Goal: Information Seeking & Learning: Check status

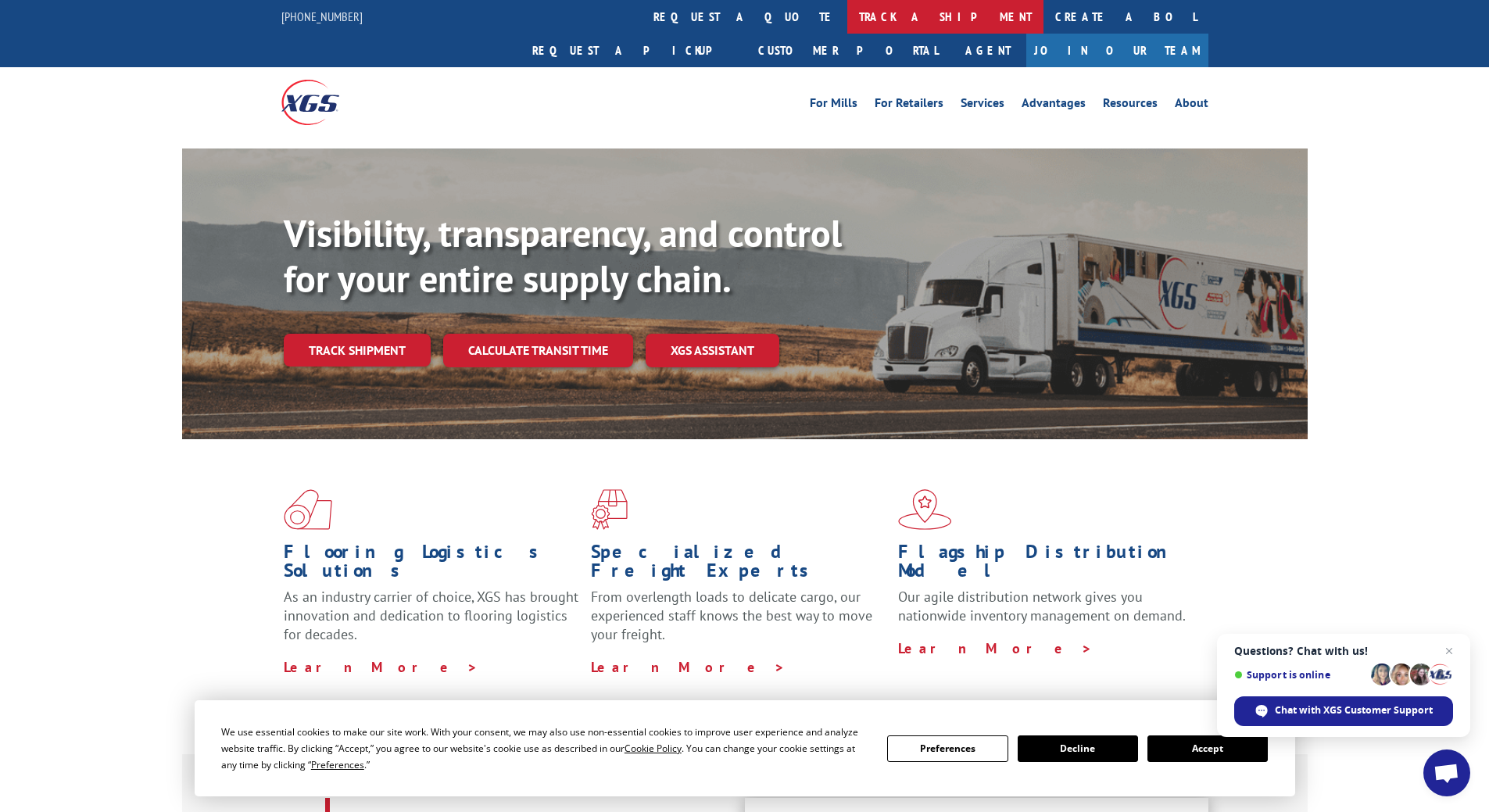
click at [847, 18] on link "track a shipment" at bounding box center [945, 16] width 196 height 34
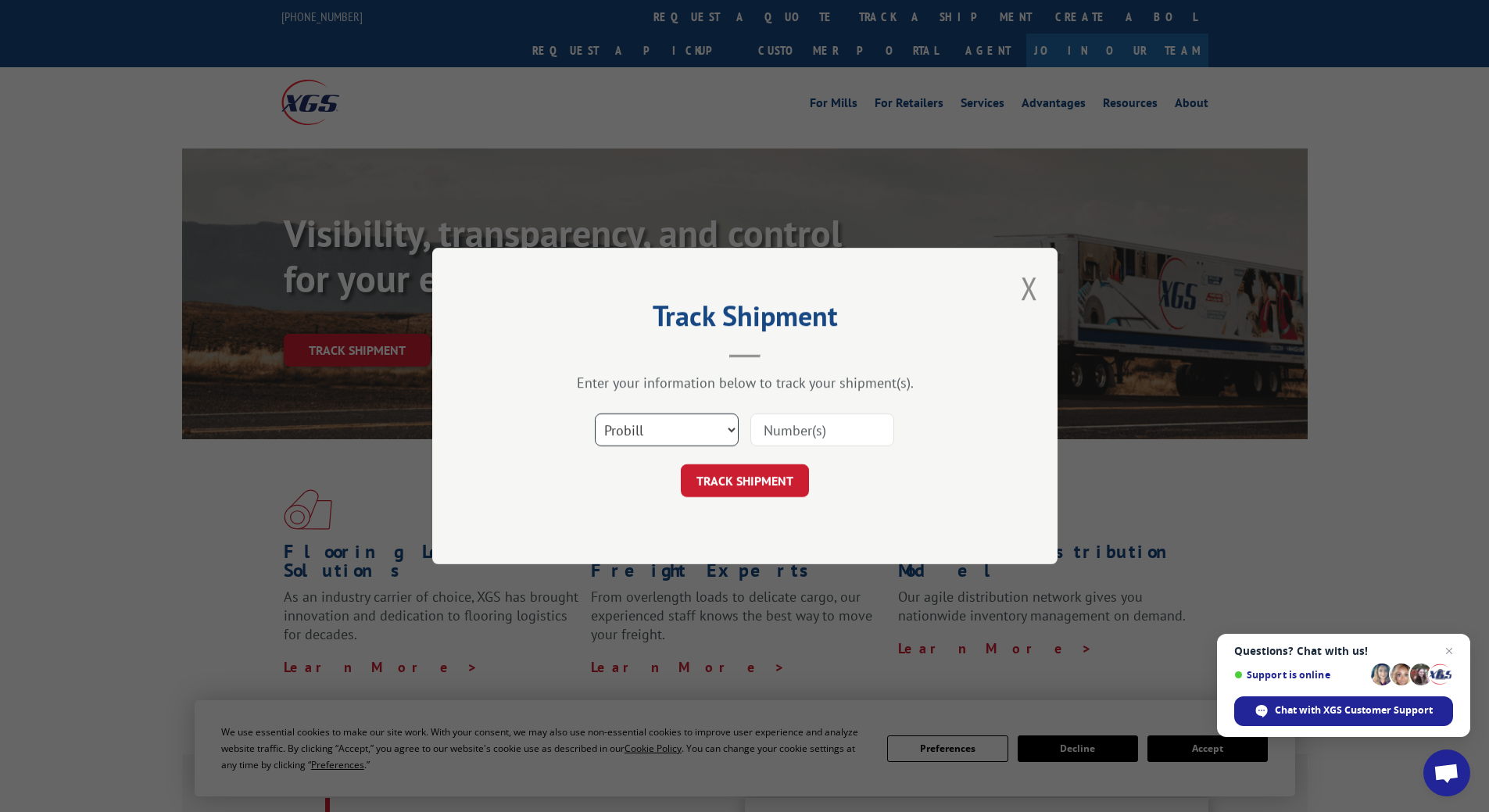
click at [721, 438] on select "Select category... Probill BOL PO" at bounding box center [666, 430] width 144 height 33
select select "bol"
click at [594, 414] on select "Select category... Probill BOL PO" at bounding box center [666, 430] width 144 height 33
click at [834, 425] on input at bounding box center [821, 430] width 144 height 33
type input "26043"
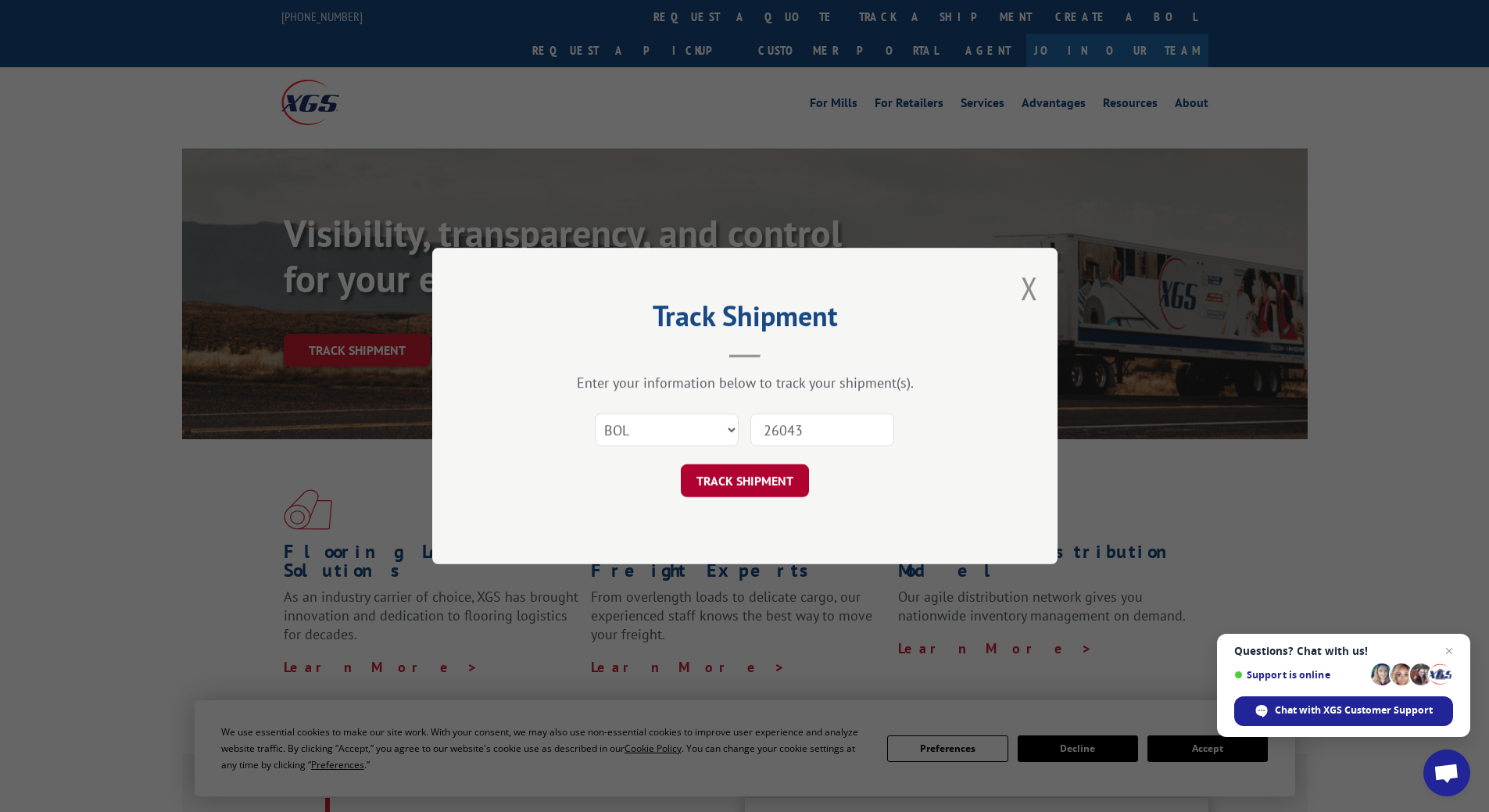
click at [797, 483] on button "TRACK SHIPMENT" at bounding box center [744, 481] width 128 height 33
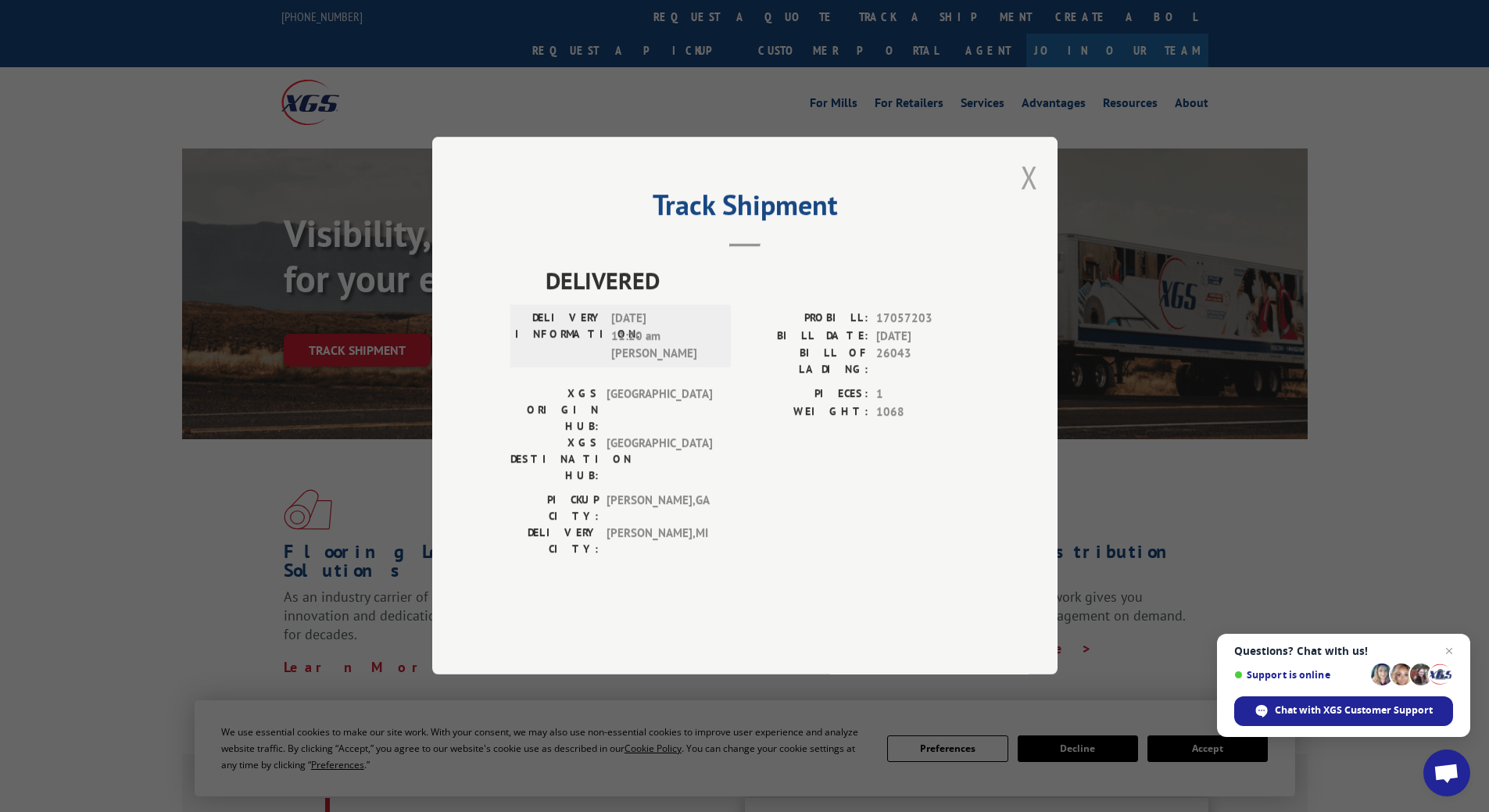
click at [1032, 198] on button "Close modal" at bounding box center [1030, 177] width 17 height 41
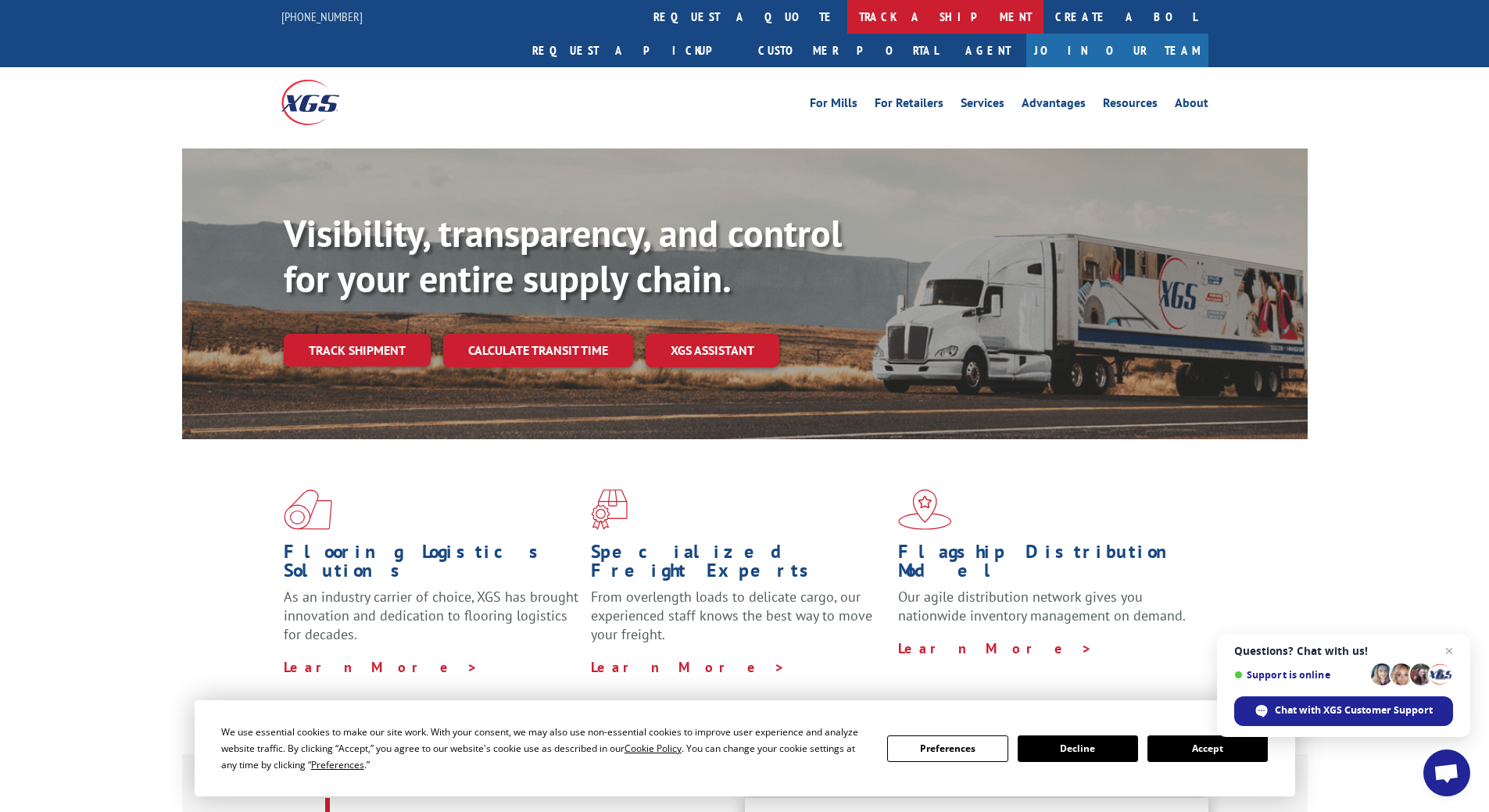
click at [847, 18] on link "track a shipment" at bounding box center [945, 16] width 196 height 34
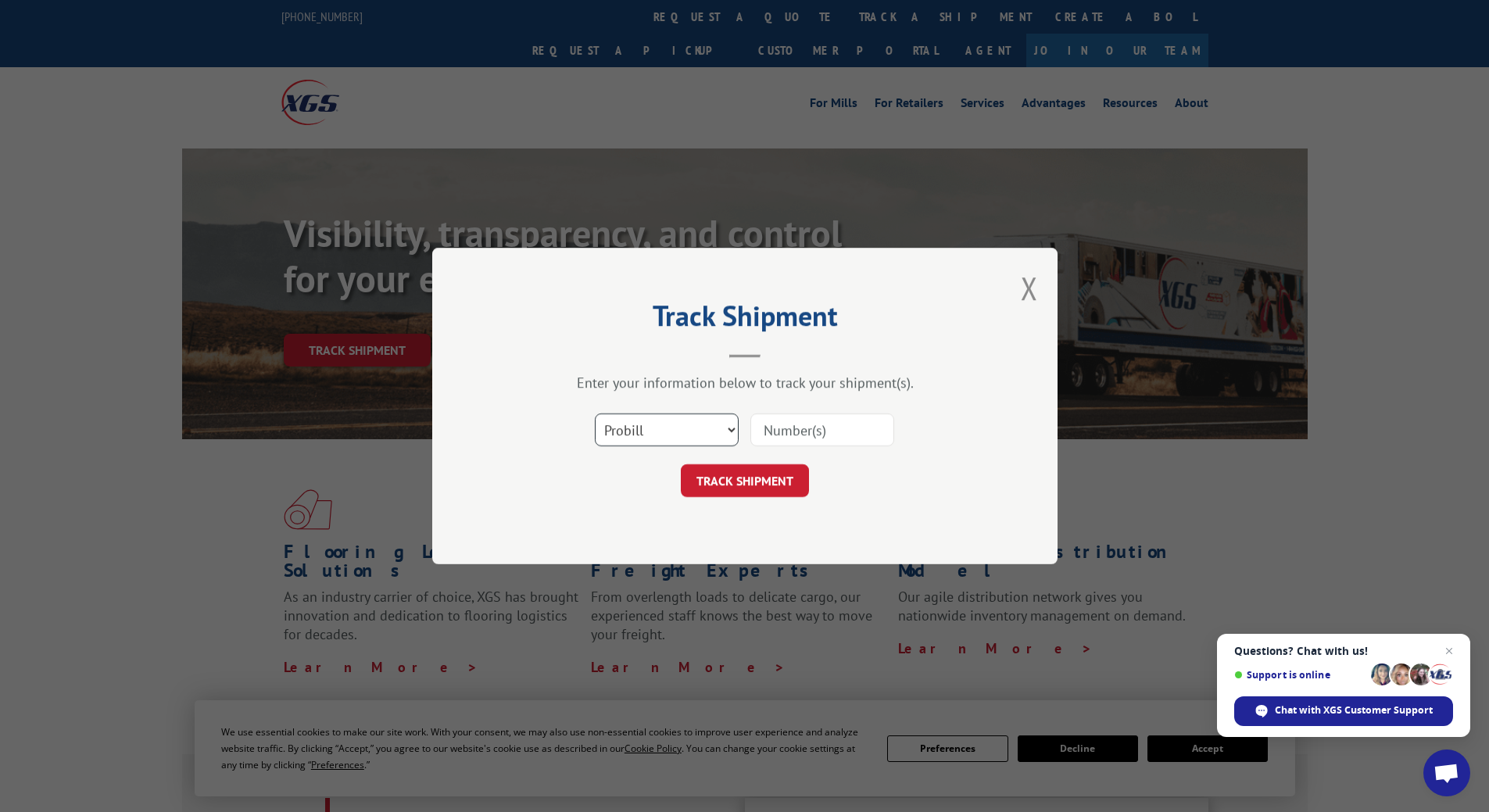
click at [720, 419] on select "Select category... Probill BOL PO" at bounding box center [666, 430] width 144 height 33
click at [717, 420] on select "Select category... Probill BOL PO" at bounding box center [666, 430] width 144 height 33
click at [800, 434] on input at bounding box center [821, 430] width 144 height 33
paste input "6498578b"
type input "6498578b"
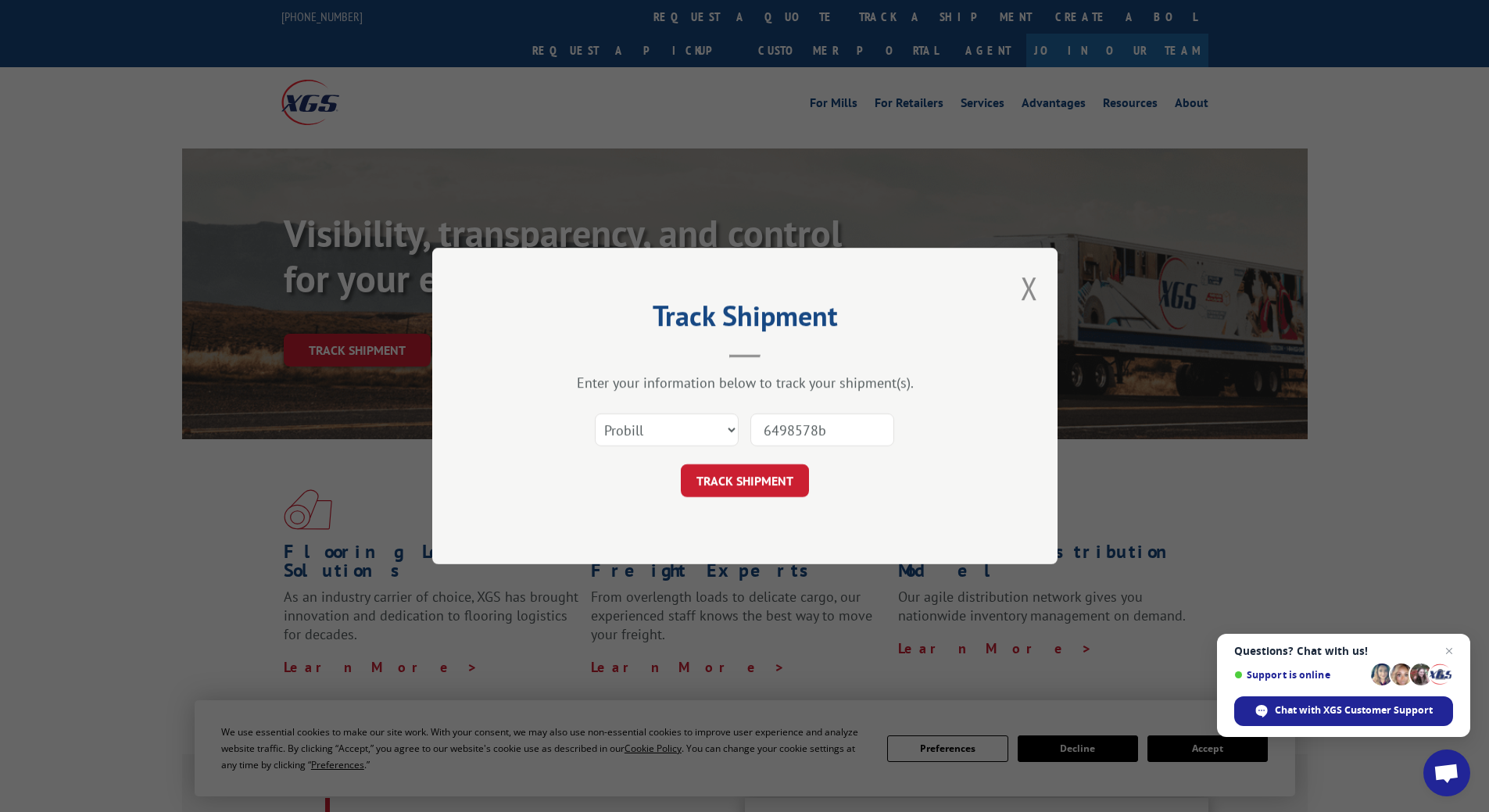
click at [765, 459] on form "Select category... Probill BOL PO 6498578b TRACK SHIPMENT" at bounding box center [744, 451] width 469 height 93
click at [767, 466] on button "TRACK SHIPMENT" at bounding box center [744, 481] width 128 height 33
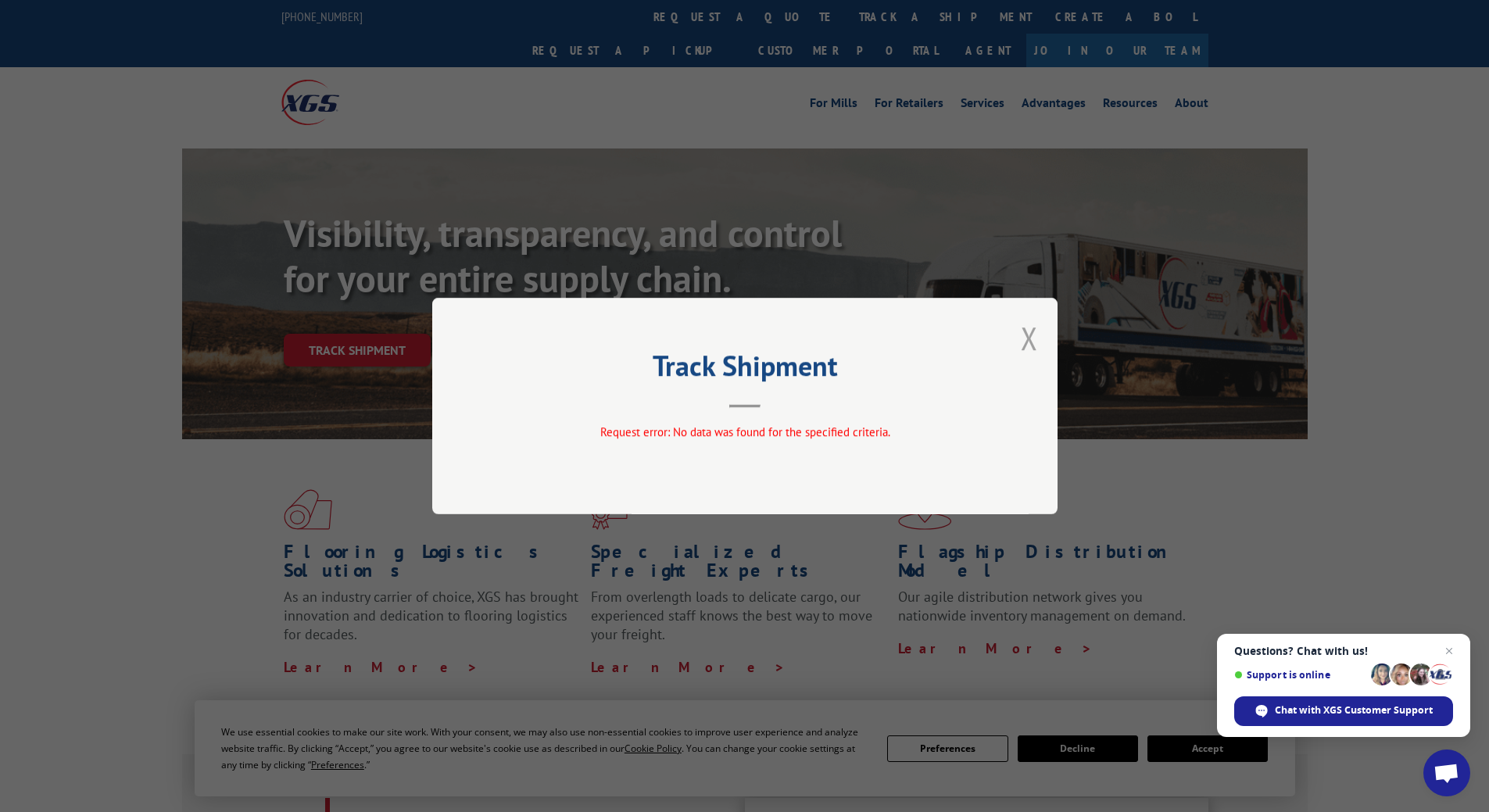
click at [1030, 338] on button "Close modal" at bounding box center [1030, 338] width 17 height 41
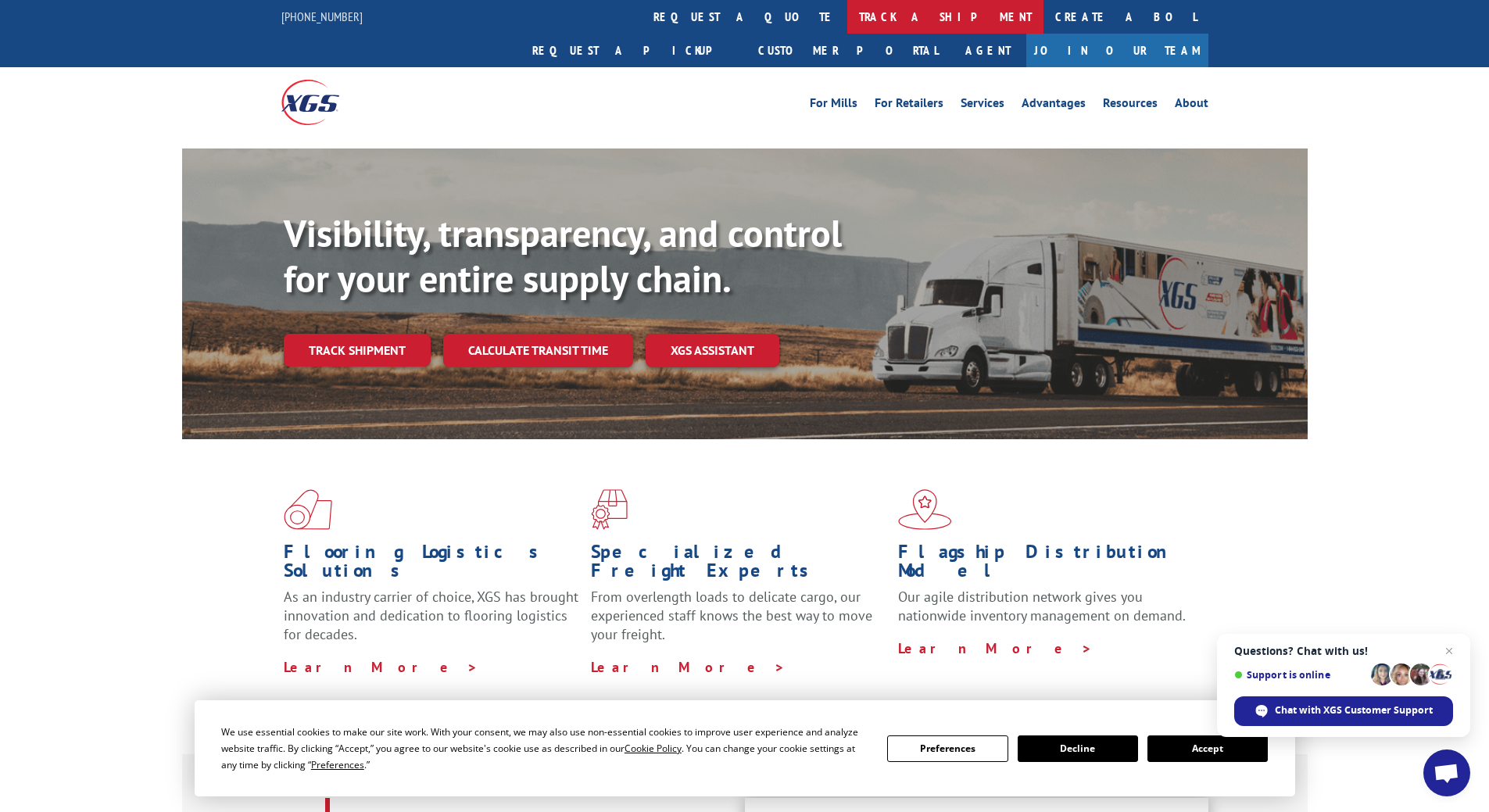
click at [847, 4] on link "track a shipment" at bounding box center [945, 16] width 196 height 34
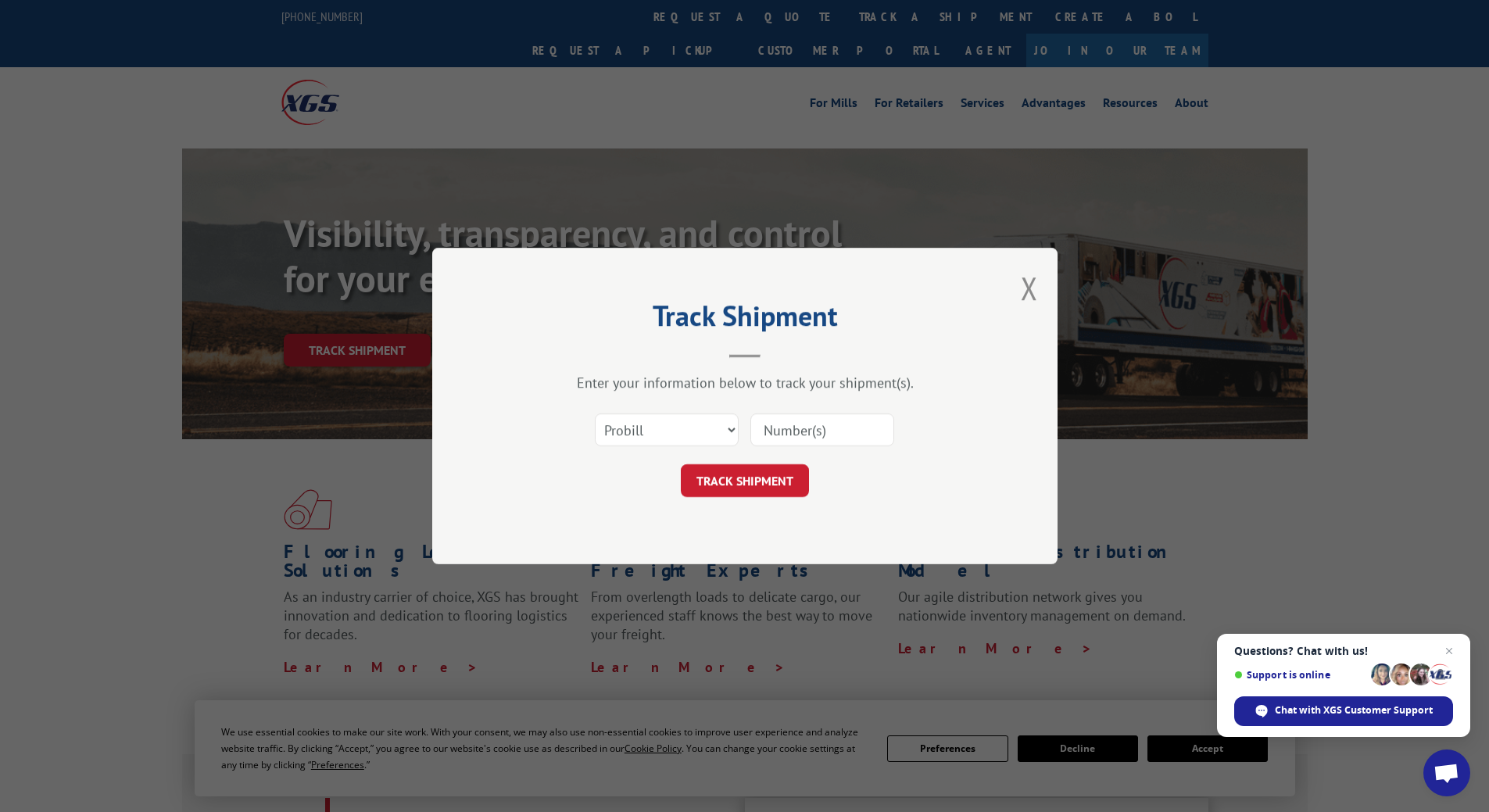
click at [858, 414] on input at bounding box center [821, 430] width 144 height 33
paste input "6498578b"
type input "6498578"
click at [764, 481] on button "TRACK SHIPMENT" at bounding box center [744, 481] width 128 height 33
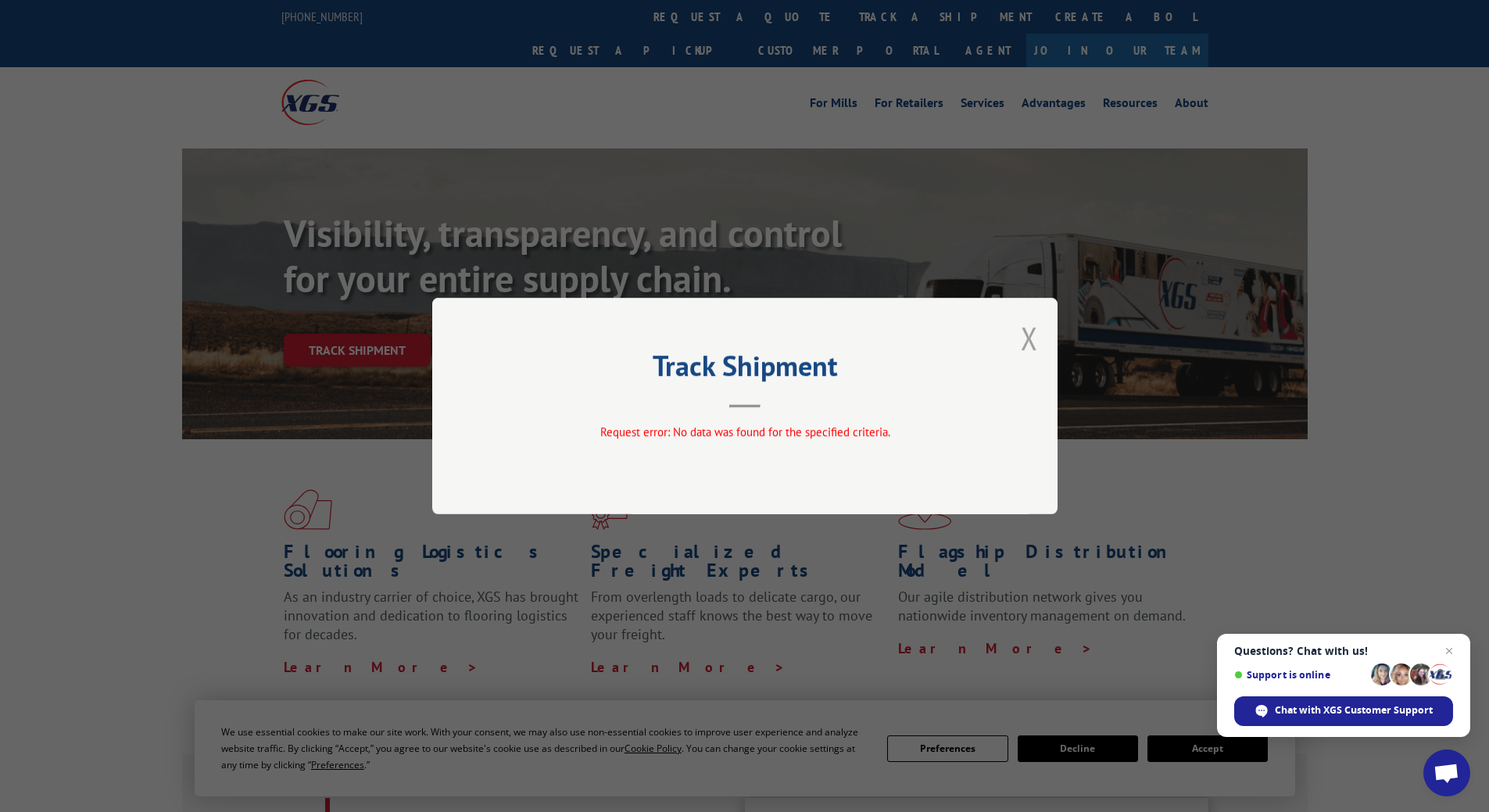
click at [1035, 340] on button "Close modal" at bounding box center [1030, 338] width 17 height 41
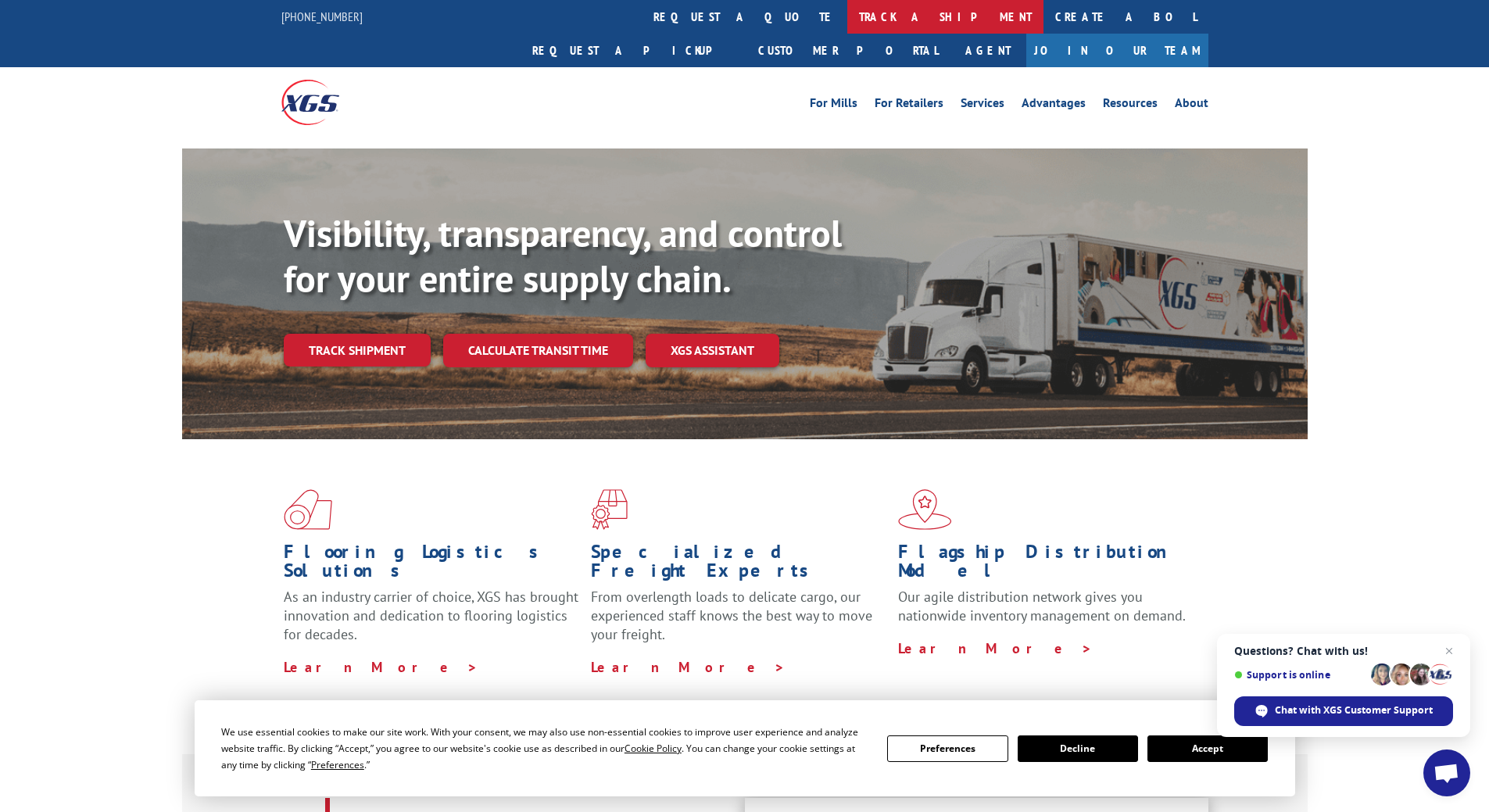
click at [847, 16] on link "track a shipment" at bounding box center [945, 16] width 196 height 34
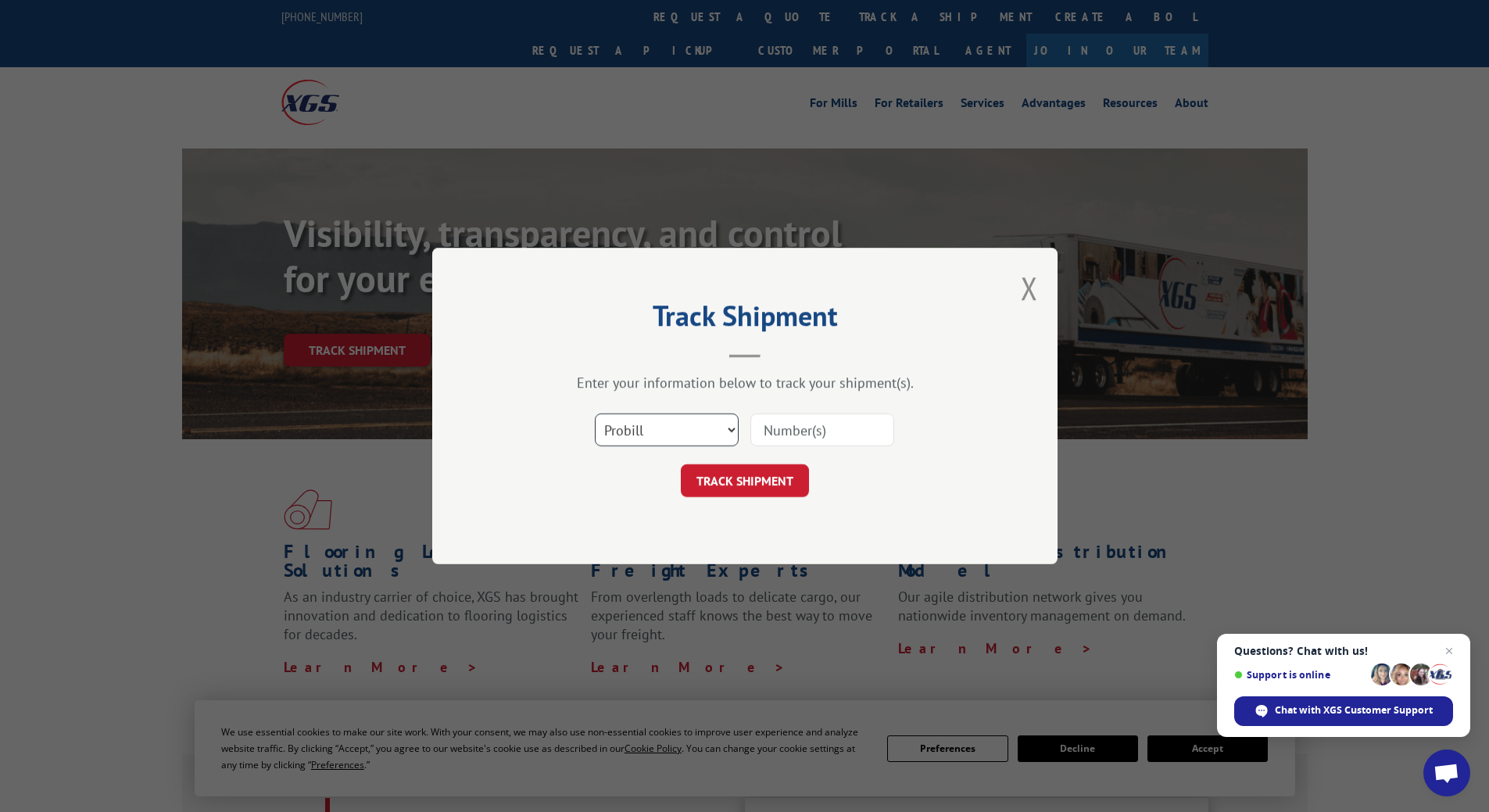
drag, startPoint x: 614, startPoint y: 425, endPoint x: 618, endPoint y: 441, distance: 16.5
click at [614, 425] on select "Select category... Probill BOL PO" at bounding box center [666, 430] width 144 height 33
select select "bol"
click at [594, 414] on select "Select category... Probill BOL PO" at bounding box center [666, 430] width 144 height 33
click at [763, 440] on input at bounding box center [821, 430] width 144 height 33
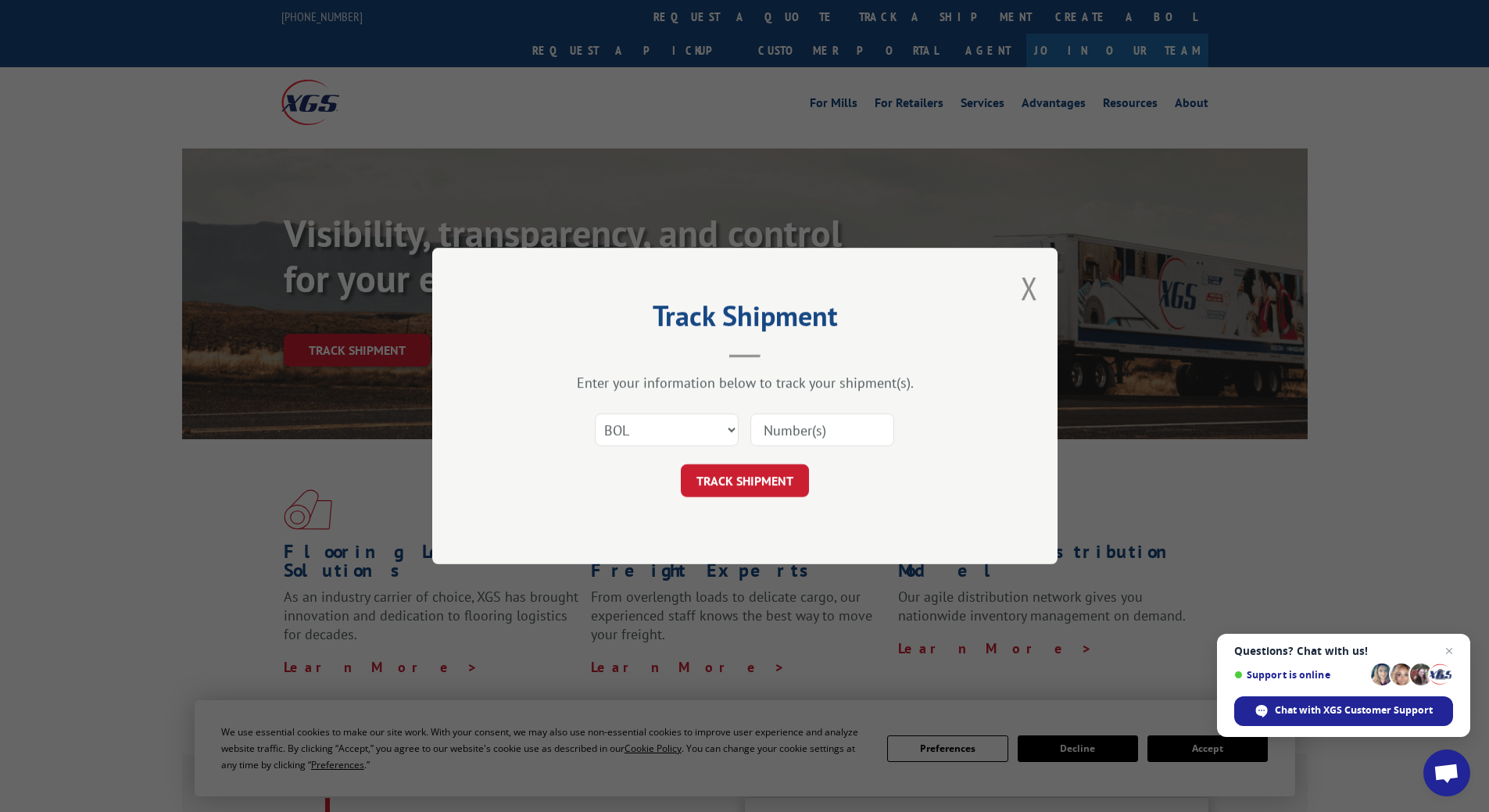
paste input "6498578b"
type input "6498578b"
click at [801, 486] on button "TRACK SHIPMENT" at bounding box center [744, 481] width 128 height 33
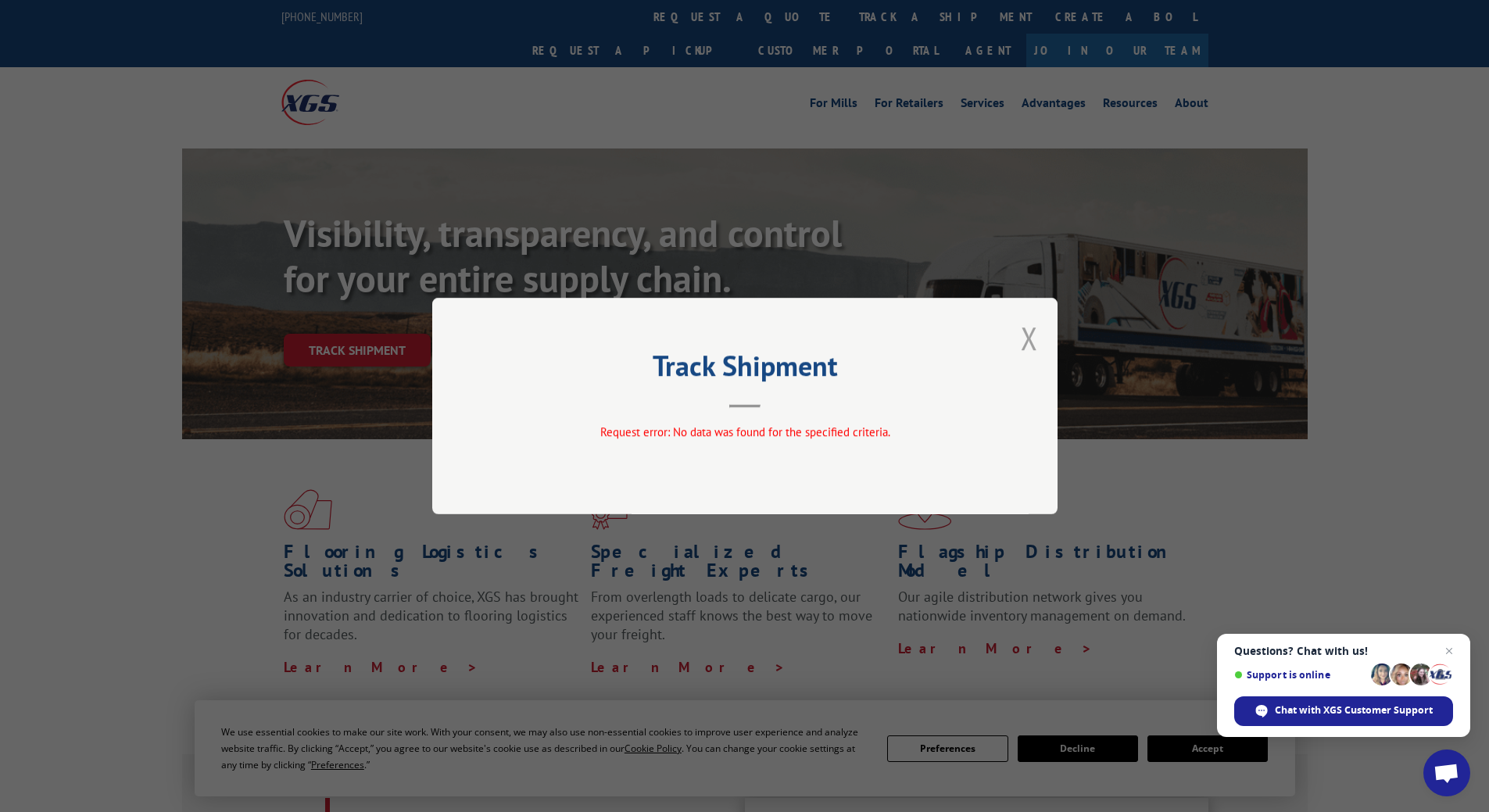
click at [1036, 332] on button "Close modal" at bounding box center [1030, 338] width 17 height 41
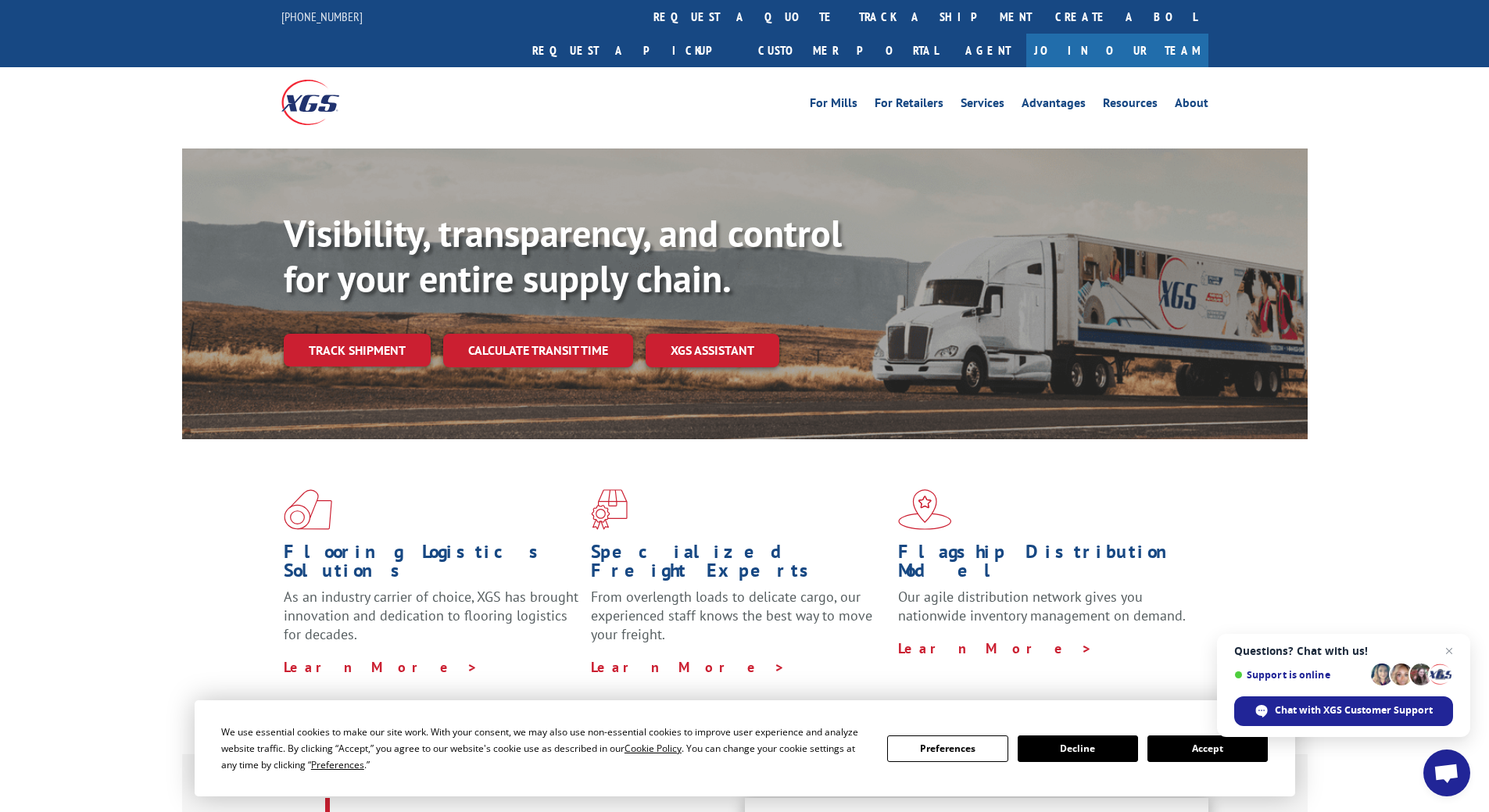
click at [847, 15] on link "track a shipment" at bounding box center [945, 16] width 196 height 34
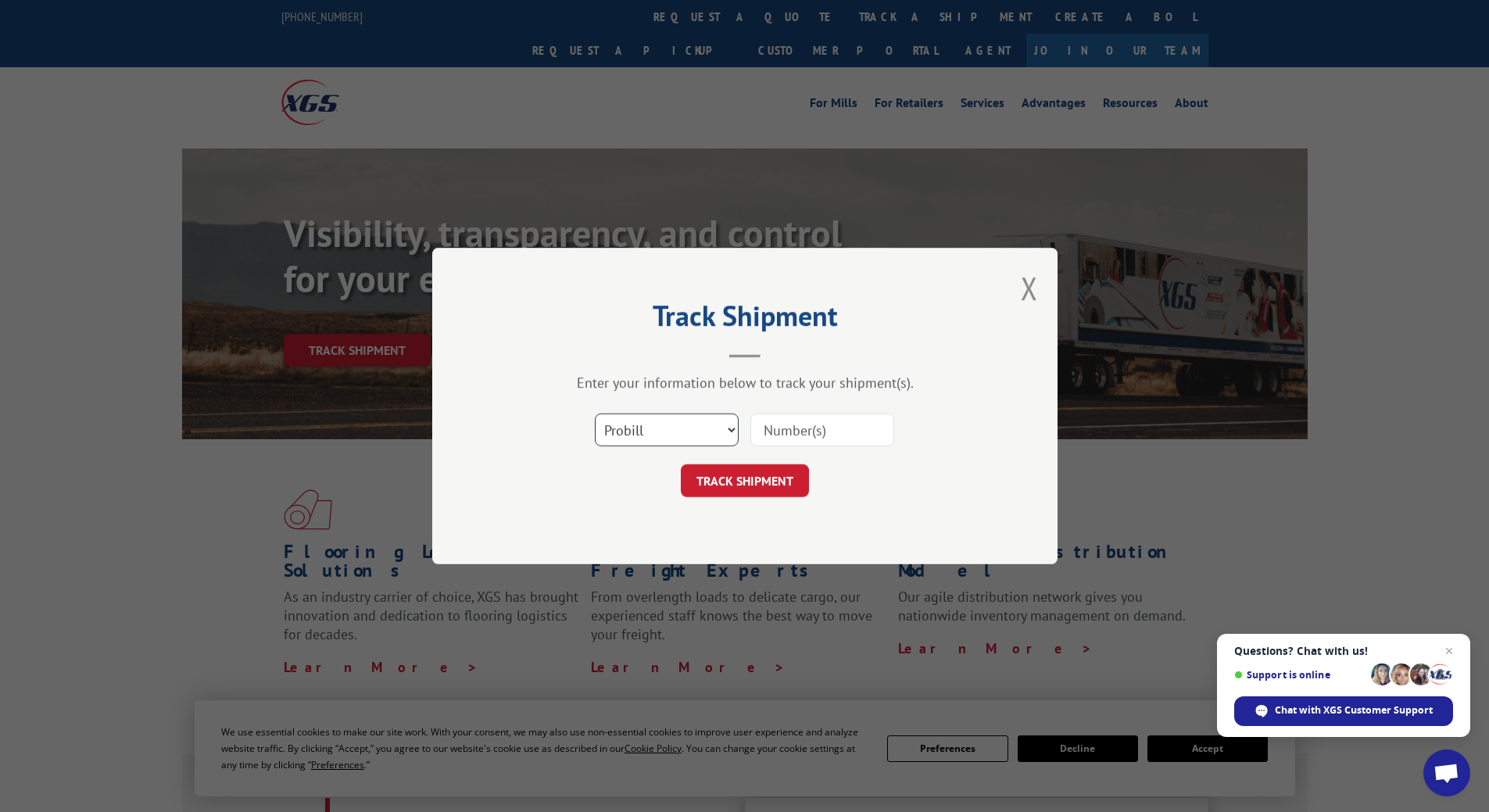
click at [713, 432] on select "Select category... Probill BOL PO" at bounding box center [666, 430] width 144 height 33
select select "bol"
click at [594, 414] on select "Select category... Probill BOL PO" at bounding box center [666, 430] width 144 height 33
click at [775, 430] on input at bounding box center [821, 430] width 144 height 33
paste input "6498578b"
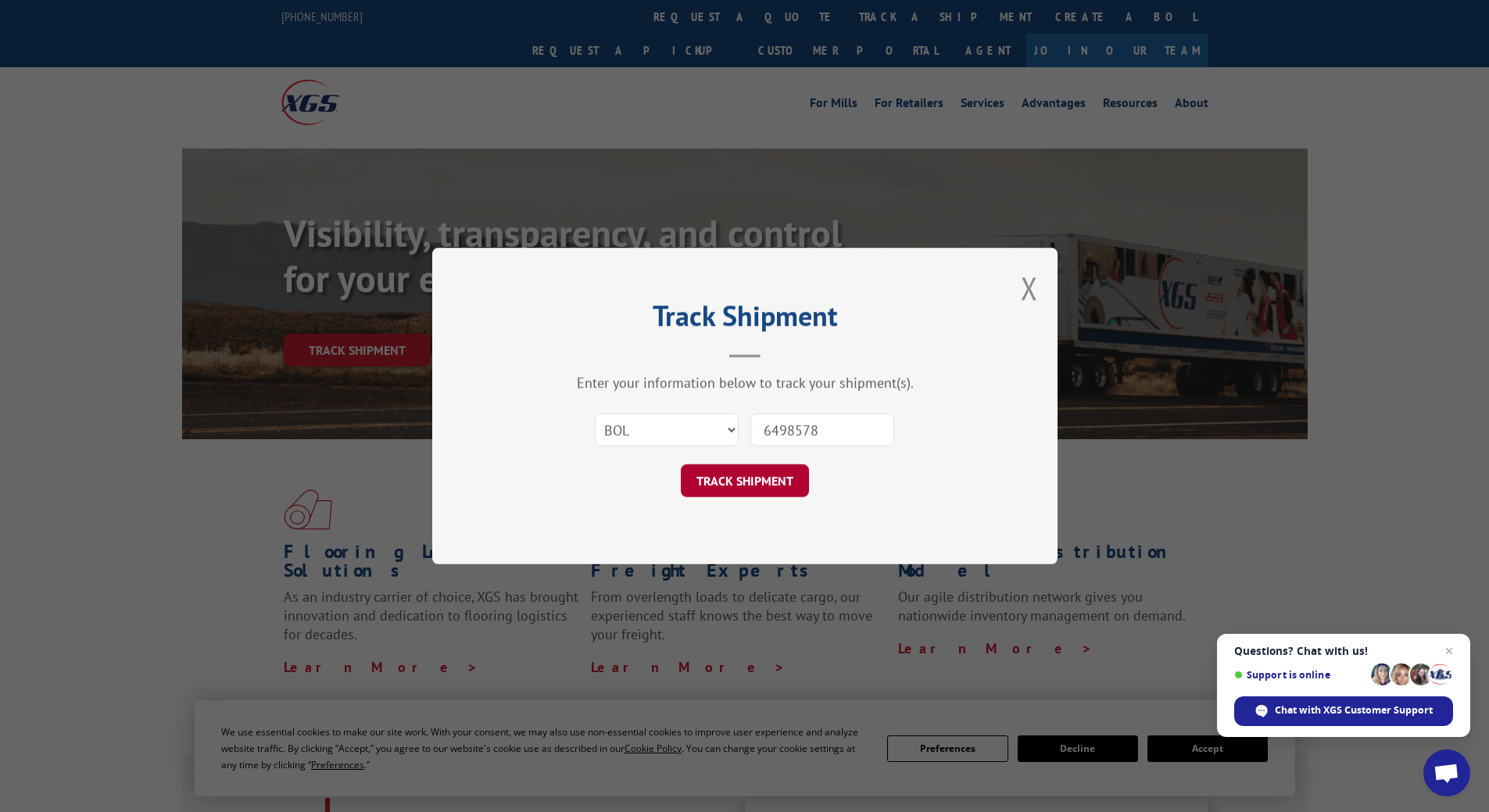
type input "6498578"
click at [767, 468] on button "TRACK SHIPMENT" at bounding box center [744, 481] width 128 height 33
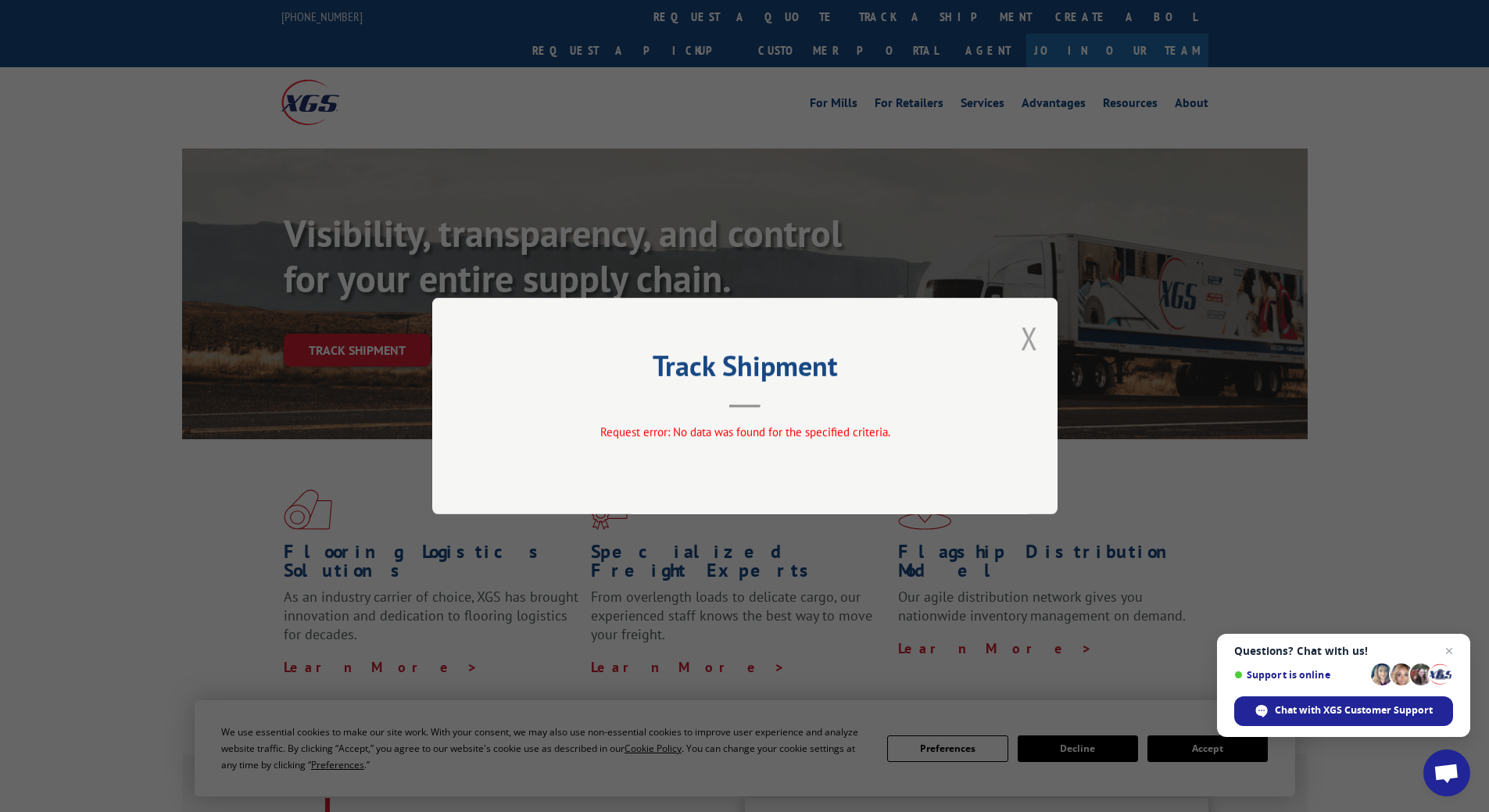
click at [1031, 337] on button "Close modal" at bounding box center [1030, 338] width 17 height 41
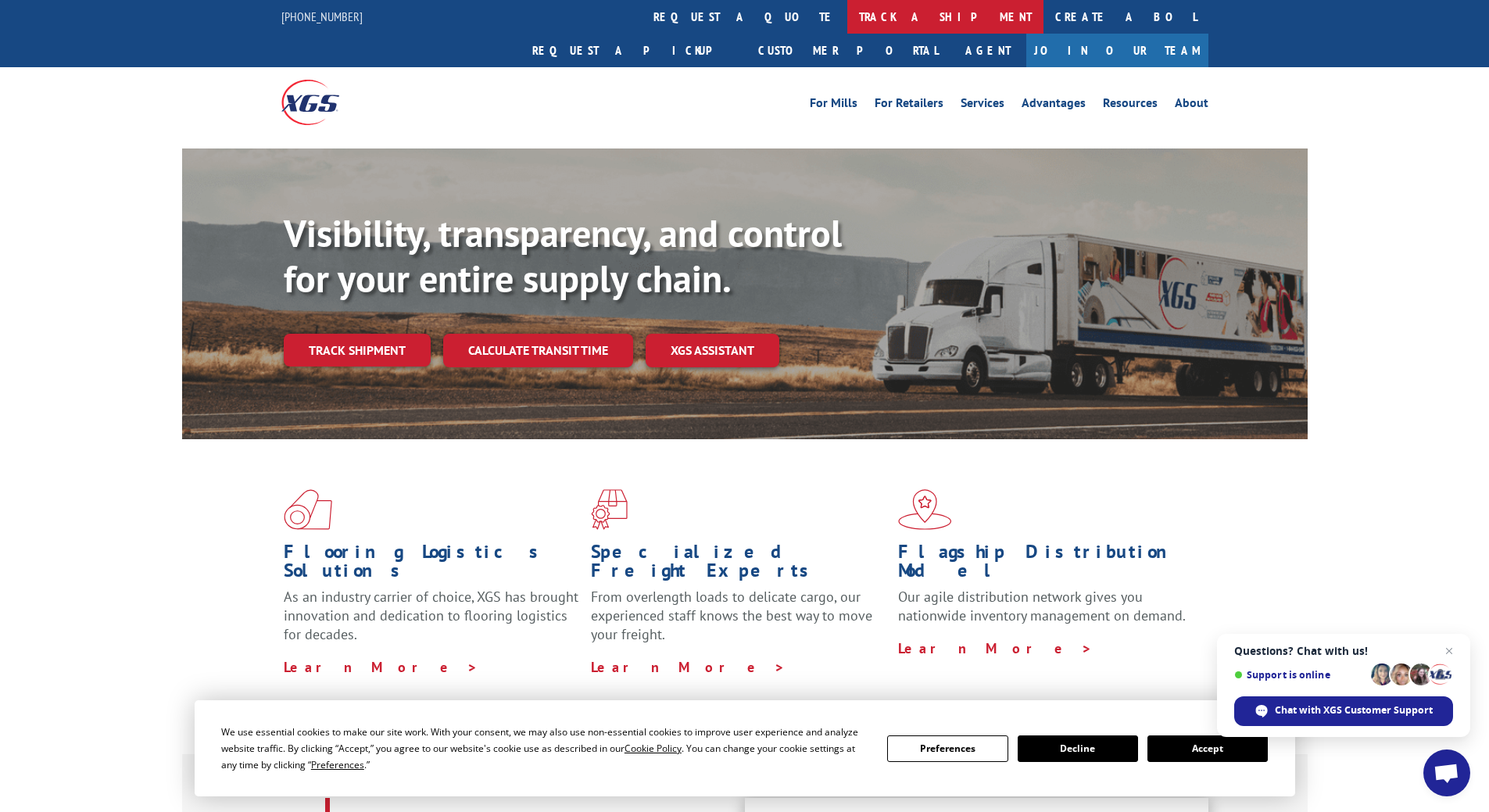
click at [847, 12] on link "track a shipment" at bounding box center [945, 16] width 196 height 34
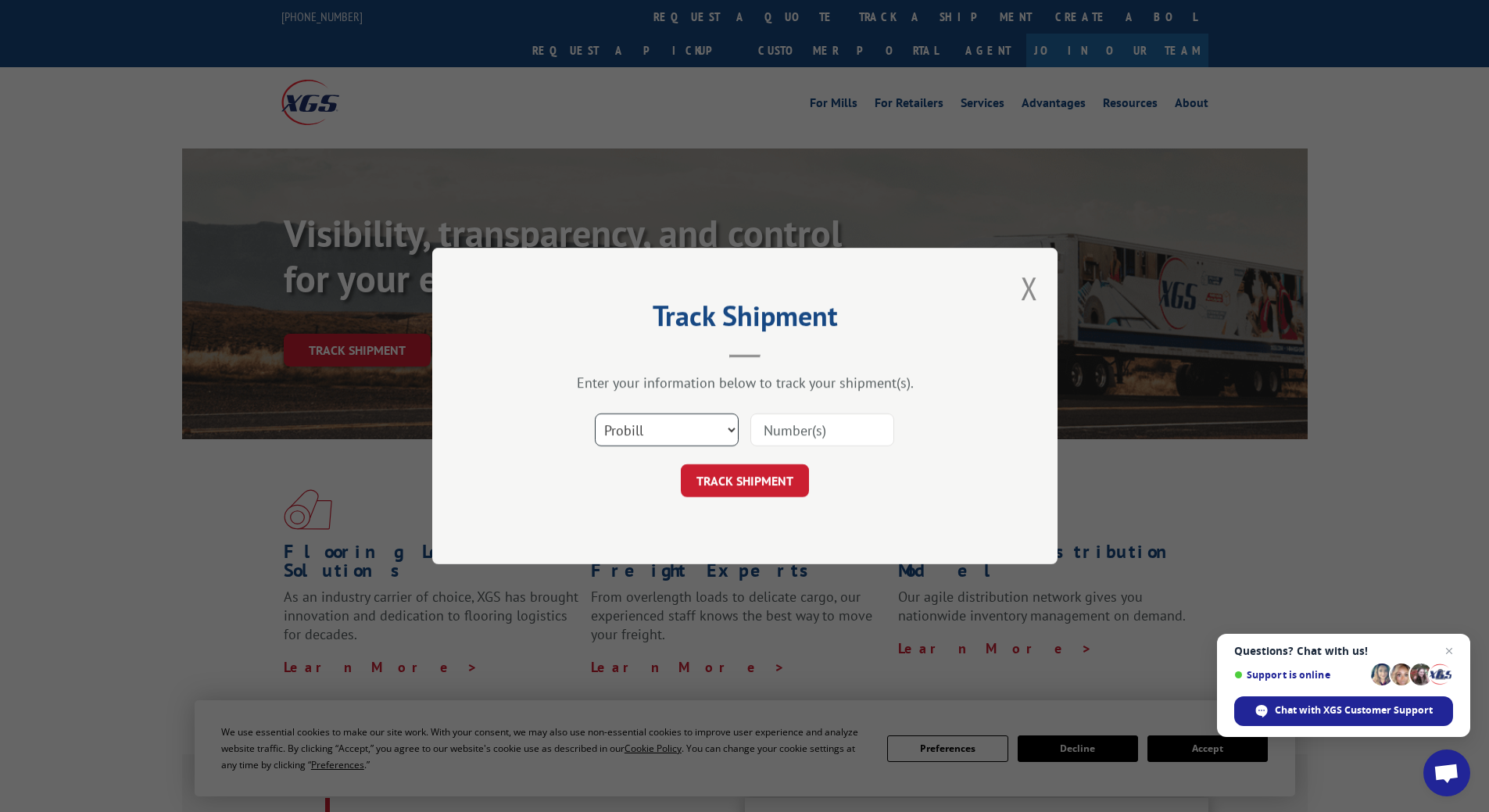
click at [689, 437] on select "Select category... Probill BOL PO" at bounding box center [666, 430] width 144 height 33
select select "po"
click at [594, 414] on select "Select category... Probill BOL PO" at bounding box center [666, 430] width 144 height 33
click at [788, 425] on input at bounding box center [821, 430] width 144 height 33
paste input "6498578b"
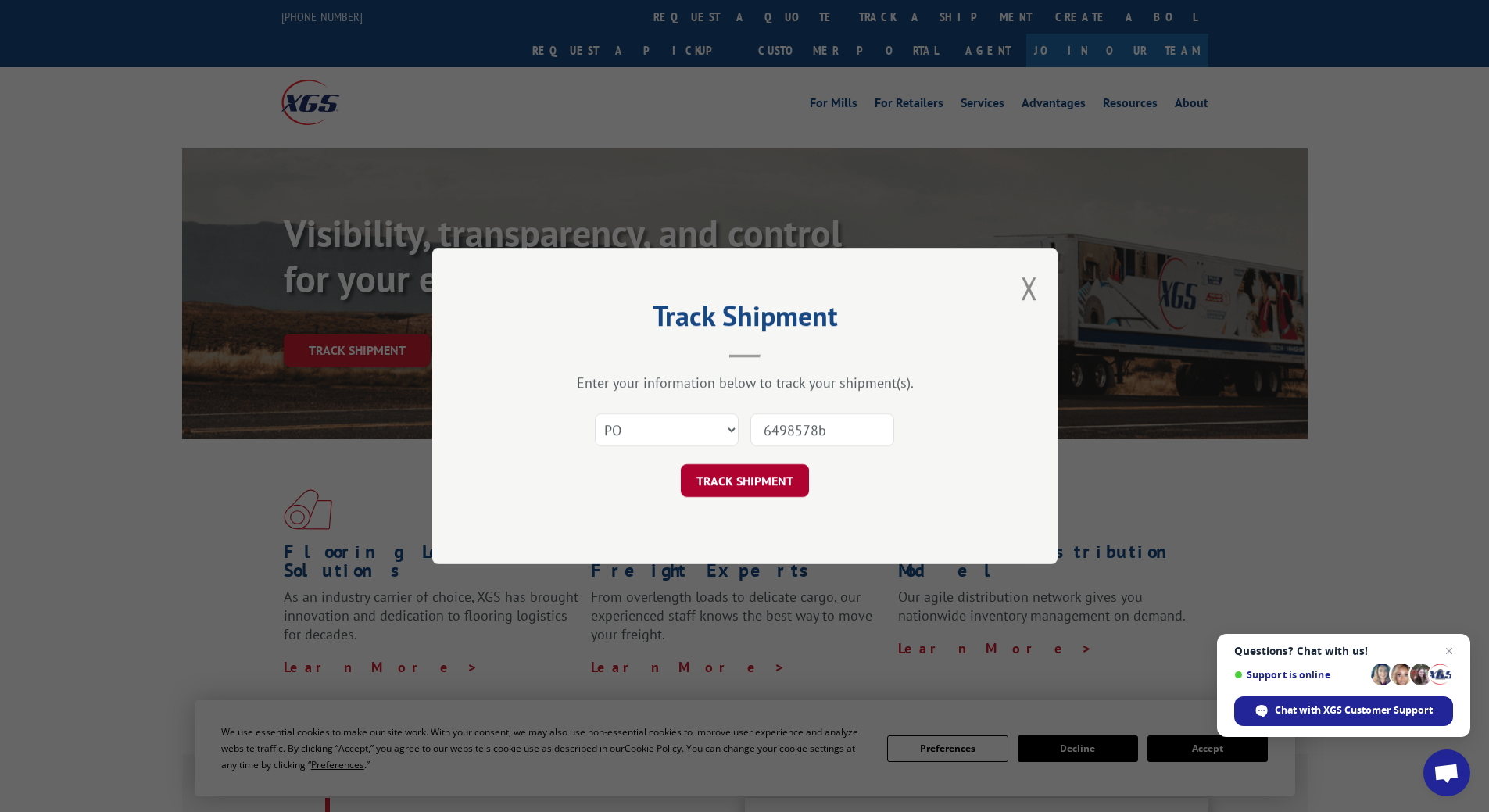
type input "6498578b"
click at [784, 470] on button "TRACK SHIPMENT" at bounding box center [744, 481] width 128 height 33
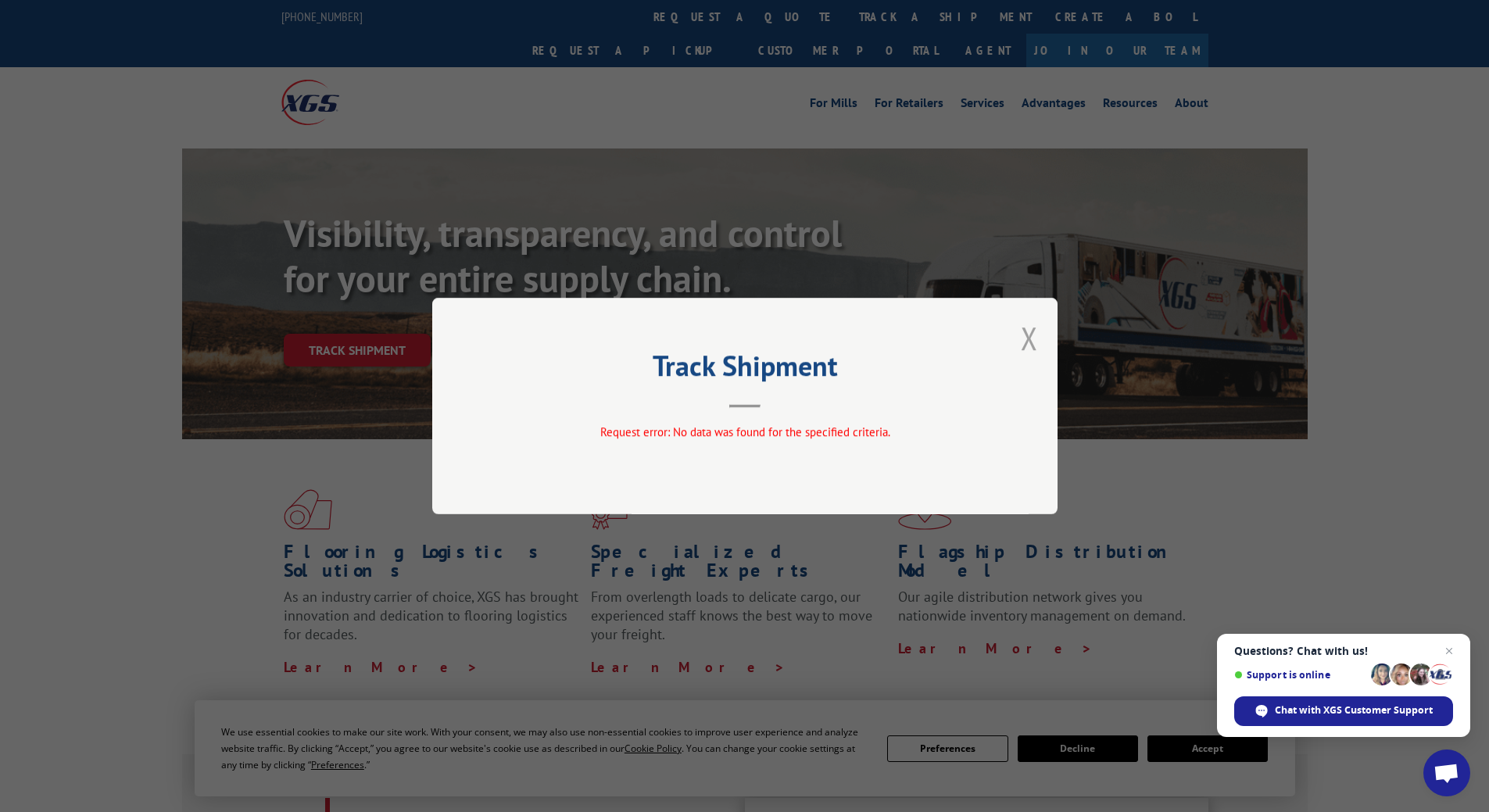
click at [1021, 348] on button "Close modal" at bounding box center [1030, 338] width 17 height 41
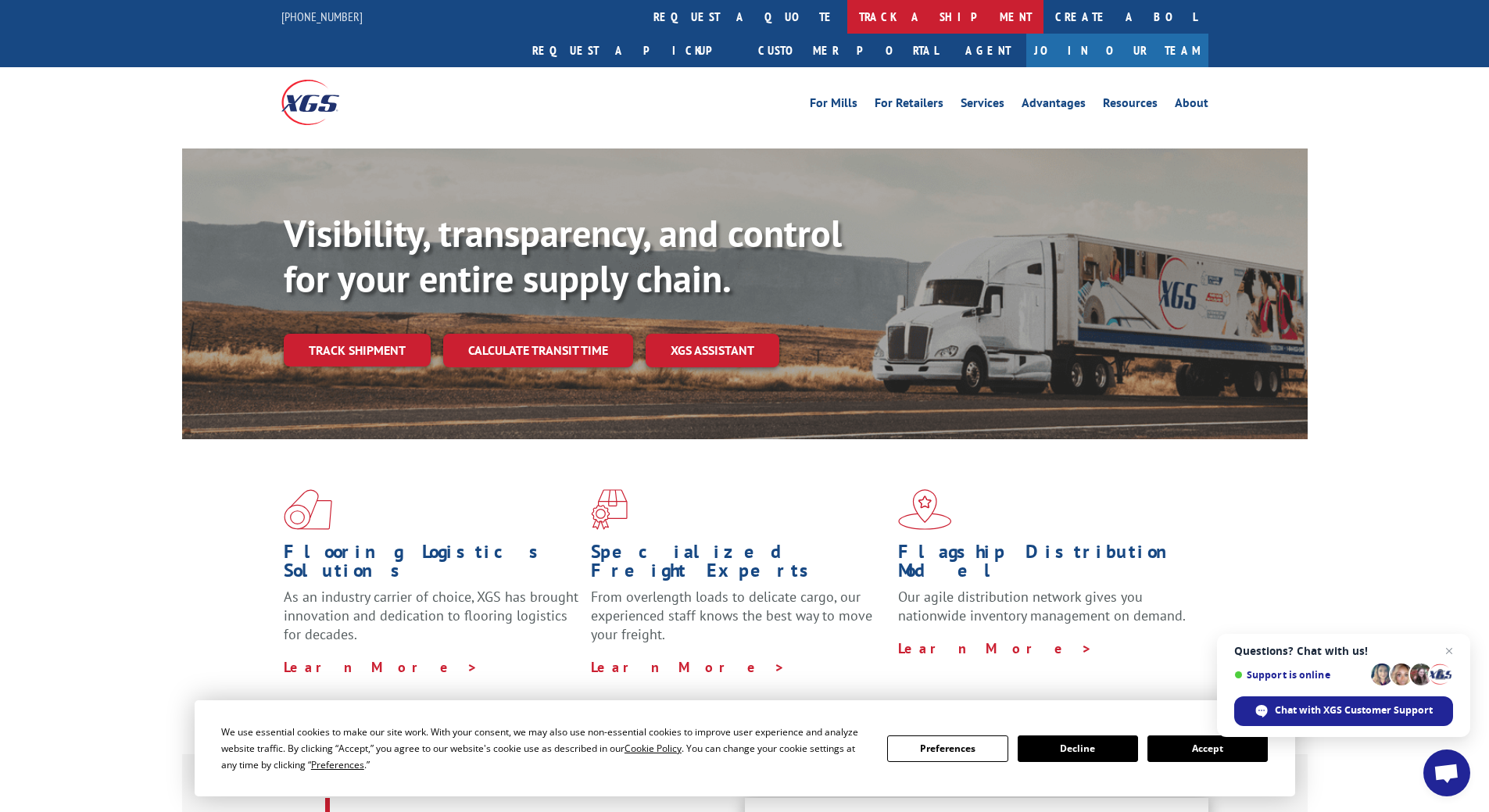
click at [847, 15] on link "track a shipment" at bounding box center [945, 16] width 196 height 34
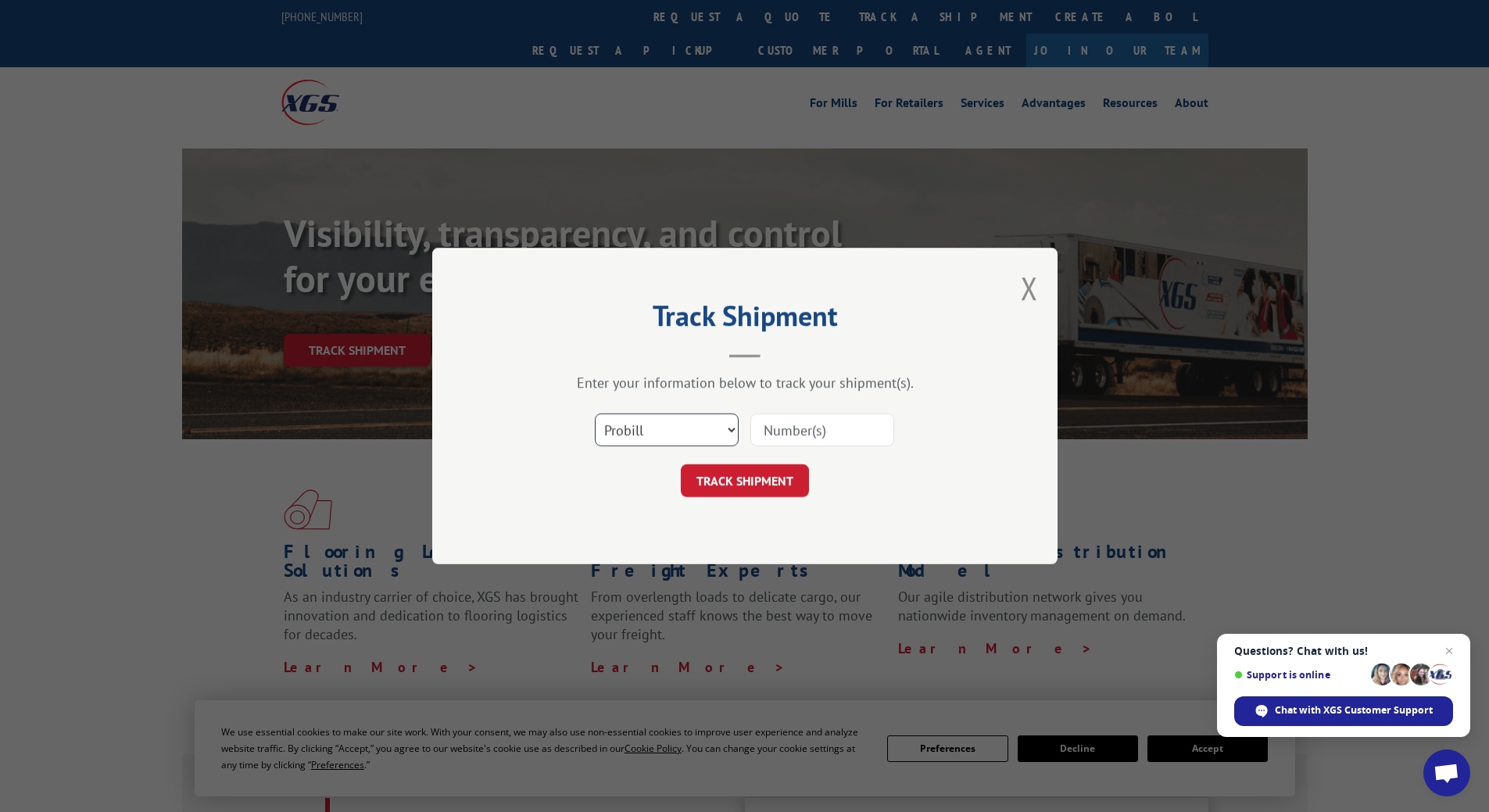
drag, startPoint x: 672, startPoint y: 426, endPoint x: 674, endPoint y: 444, distance: 18.1
click at [672, 426] on select "Select category... Probill BOL PO" at bounding box center [666, 430] width 144 height 33
select select "po"
click at [594, 414] on select "Select category... Probill BOL PO" at bounding box center [666, 430] width 144 height 33
click at [784, 439] on input at bounding box center [821, 430] width 144 height 33
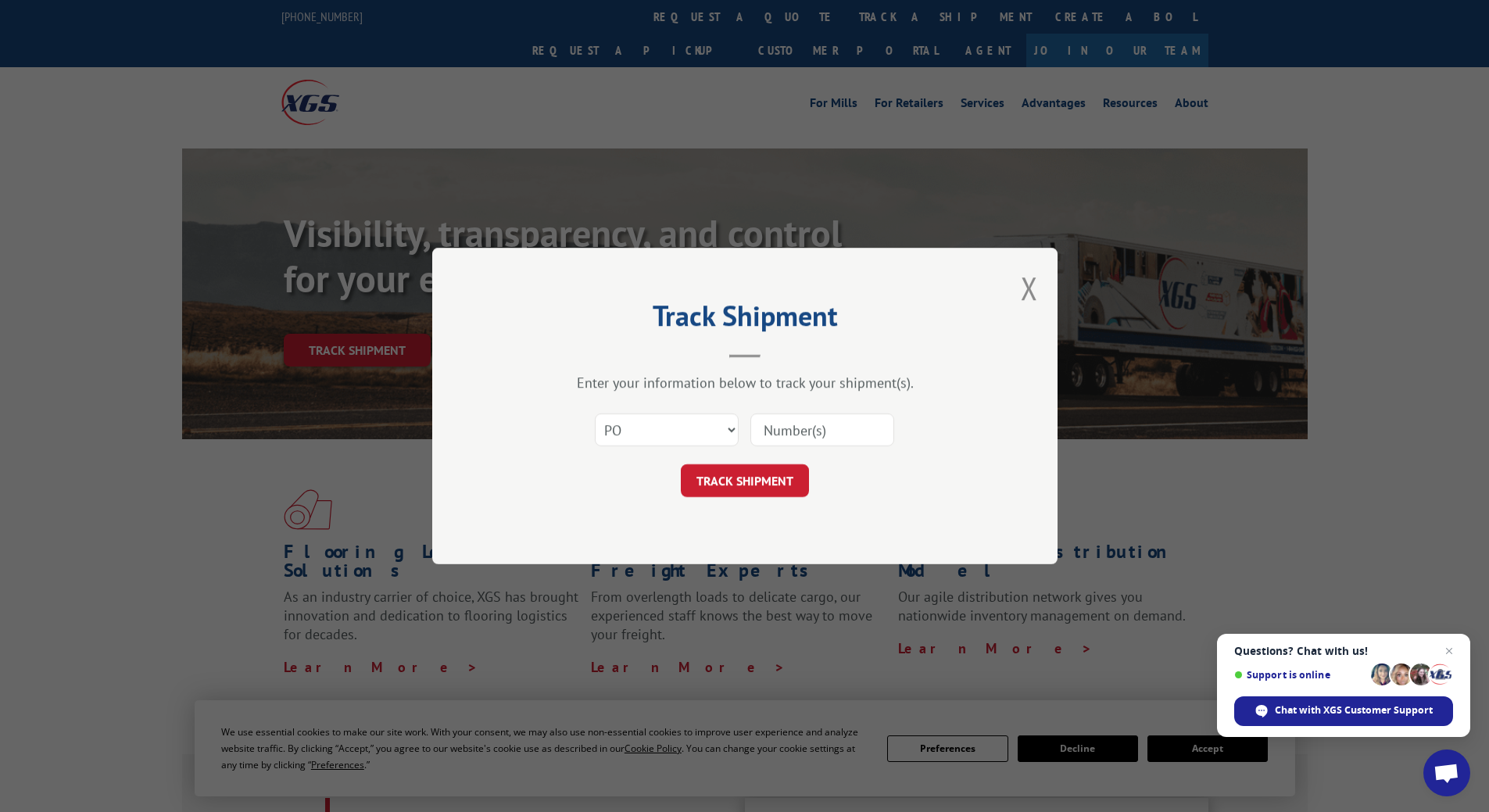
paste input "6498578b"
type input "6498578"
click at [705, 491] on button "TRACK SHIPMENT" at bounding box center [744, 481] width 128 height 33
